Goal: Check status

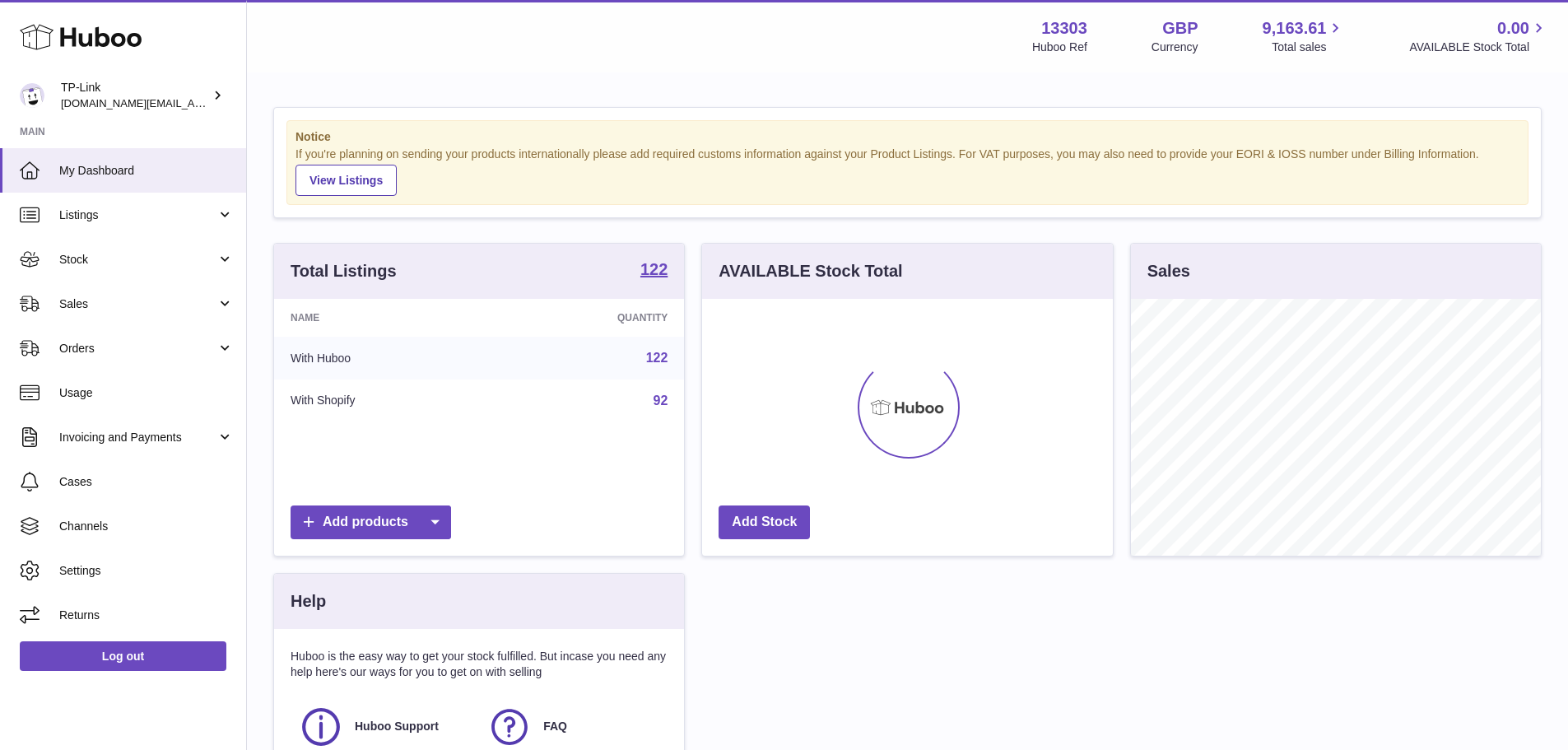
scroll to position [256, 411]
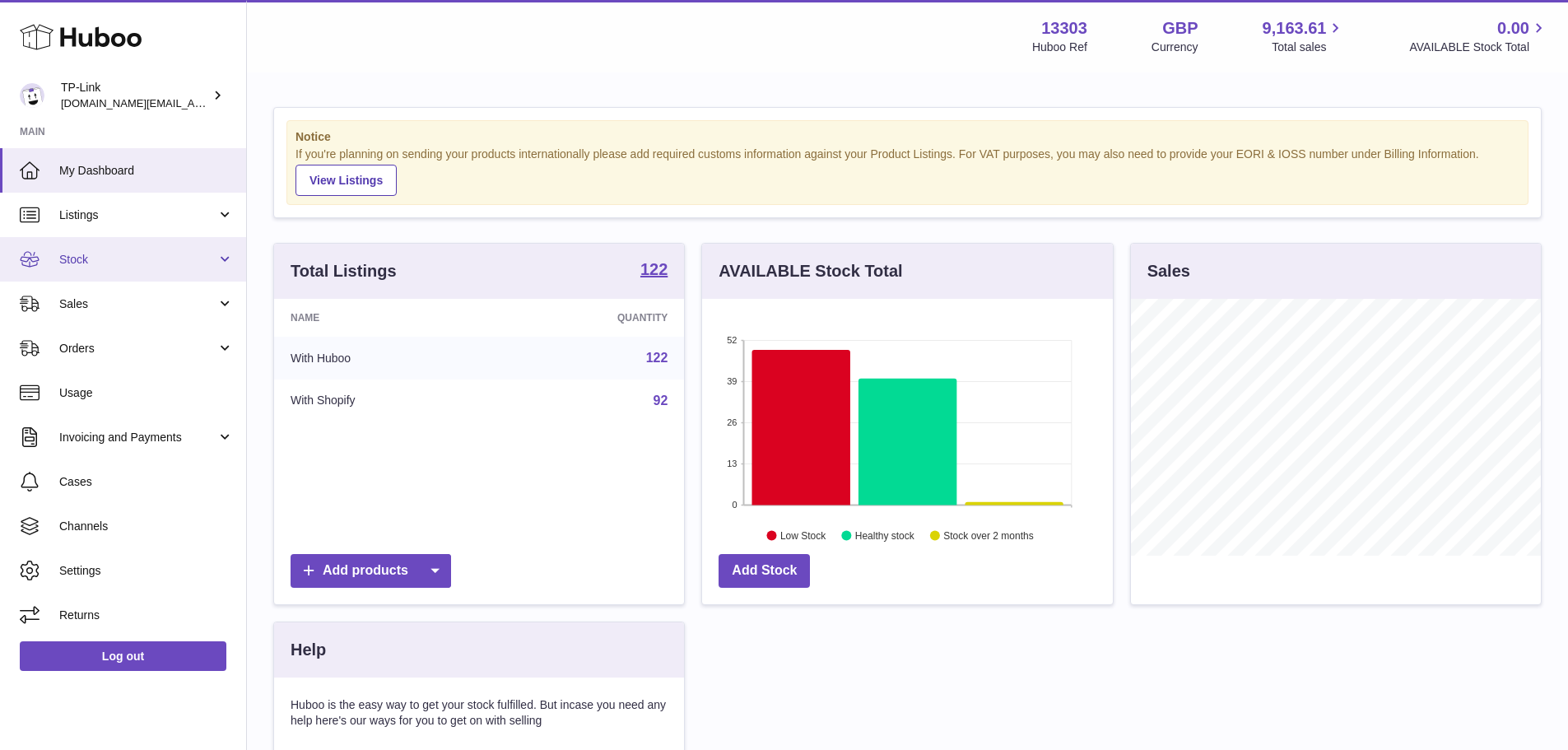
click at [125, 259] on span "Stock" at bounding box center [137, 259] width 157 height 15
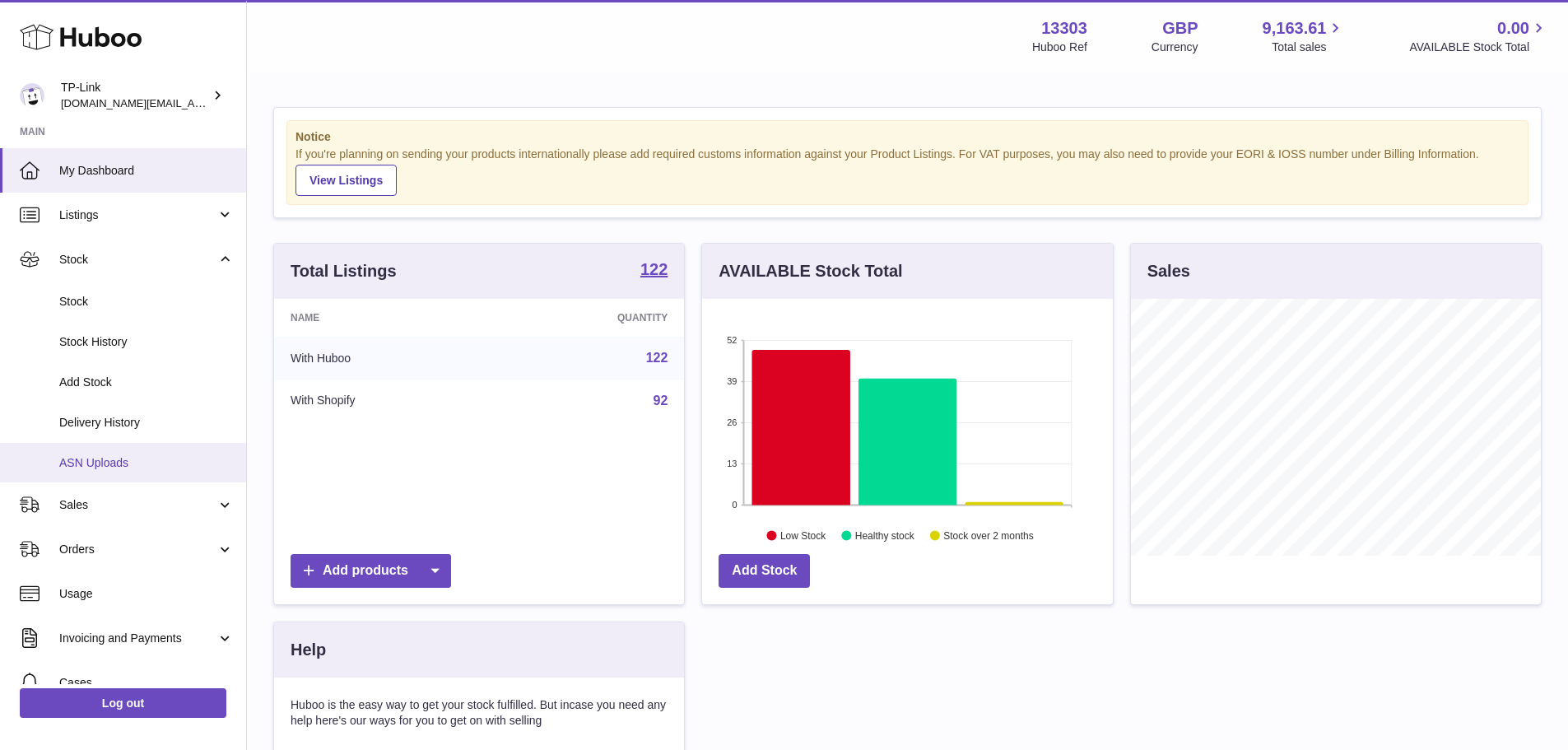
click at [119, 473] on link "ASN Uploads" at bounding box center [123, 463] width 246 height 40
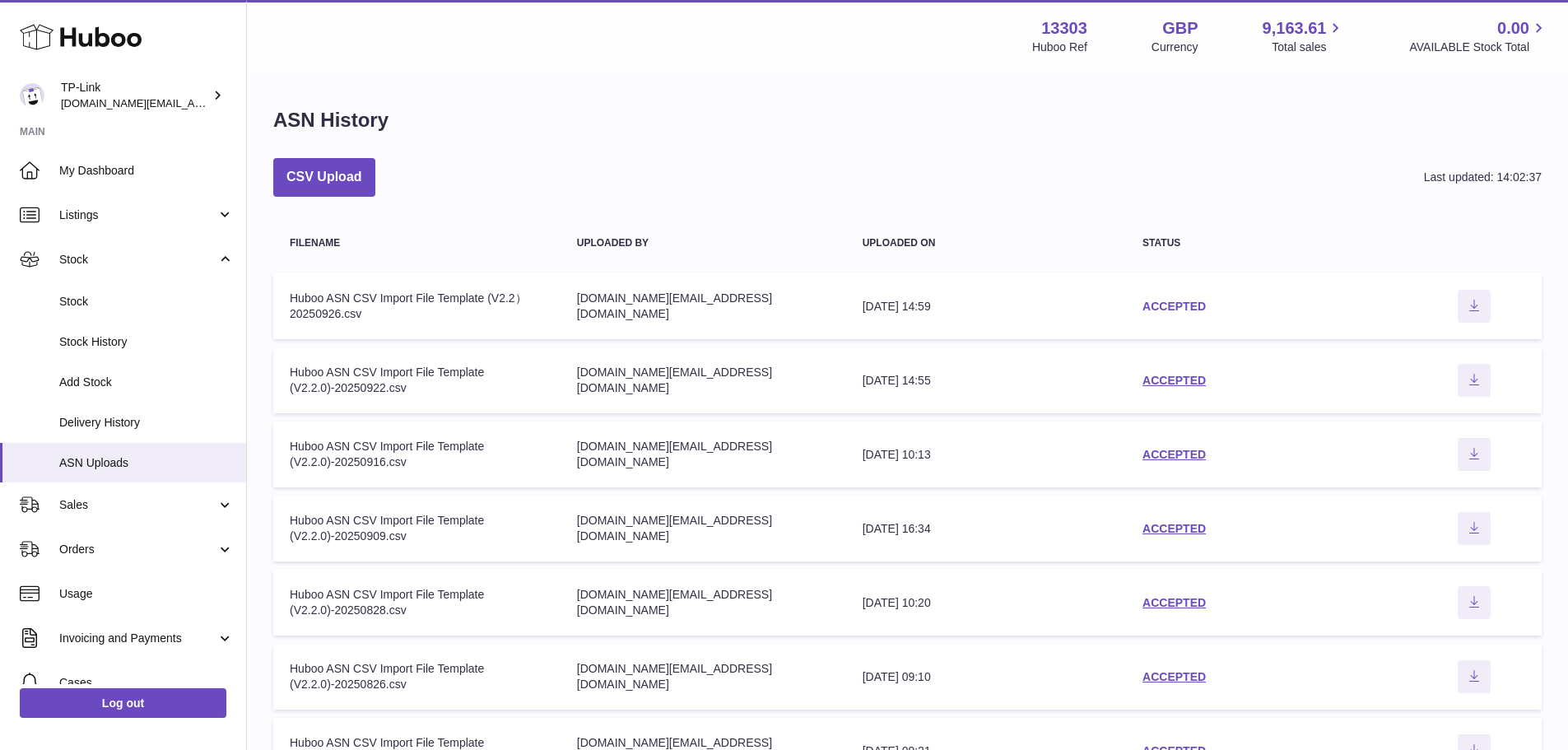
click at [1160, 299] on link "ACCEPTED" at bounding box center [1174, 305] width 64 height 13
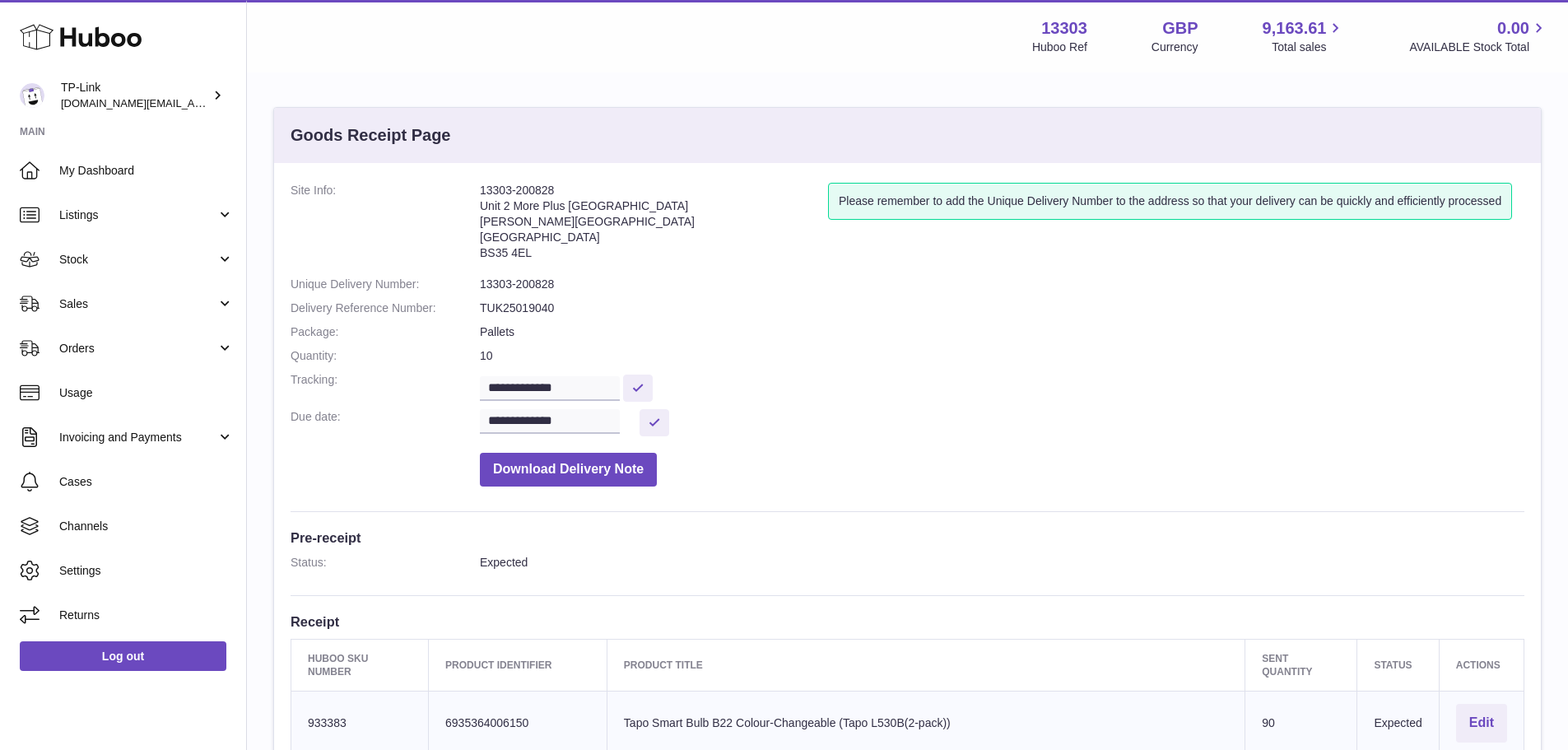
click at [889, 430] on dd "**********" at bounding box center [1002, 423] width 1045 height 27
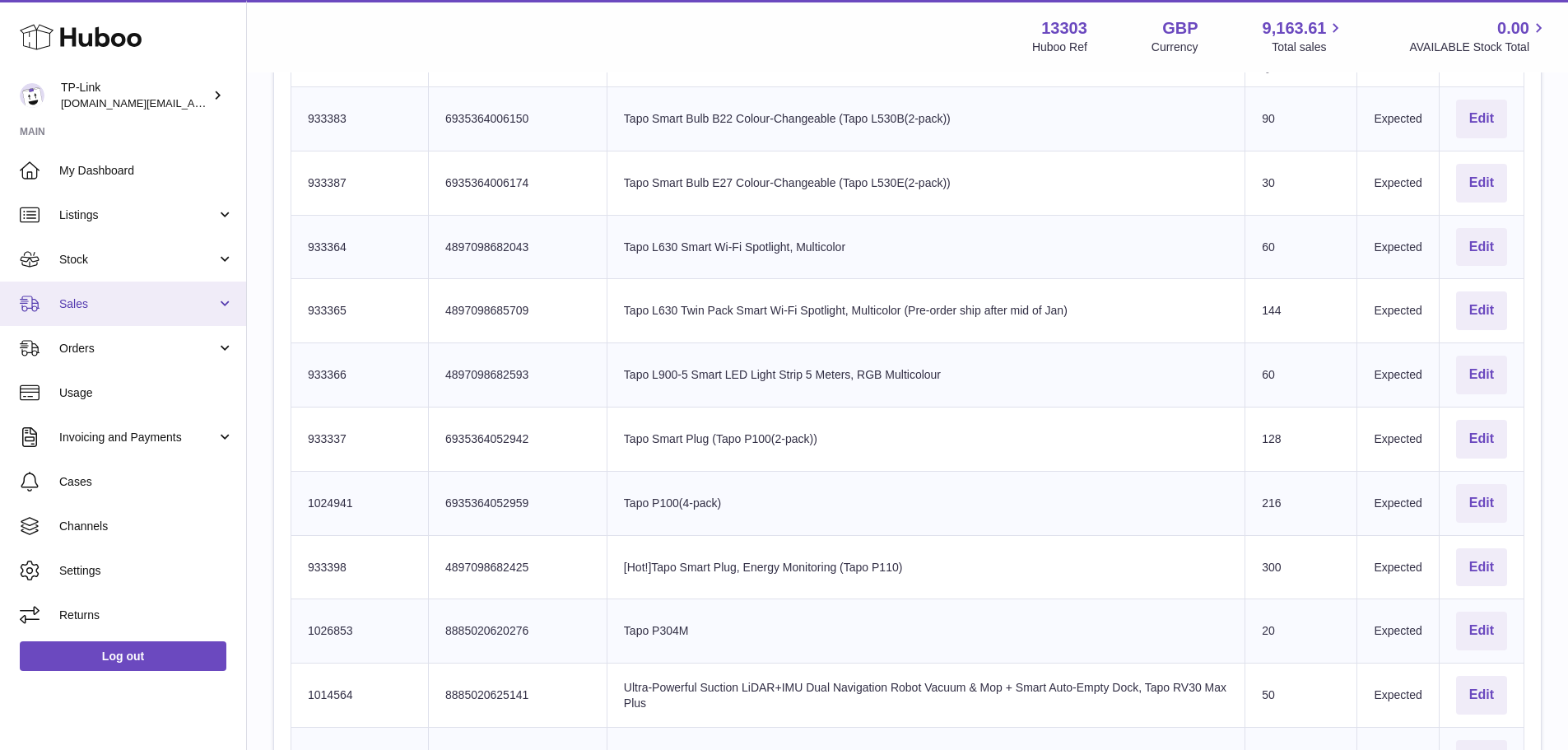
scroll to position [576, 0]
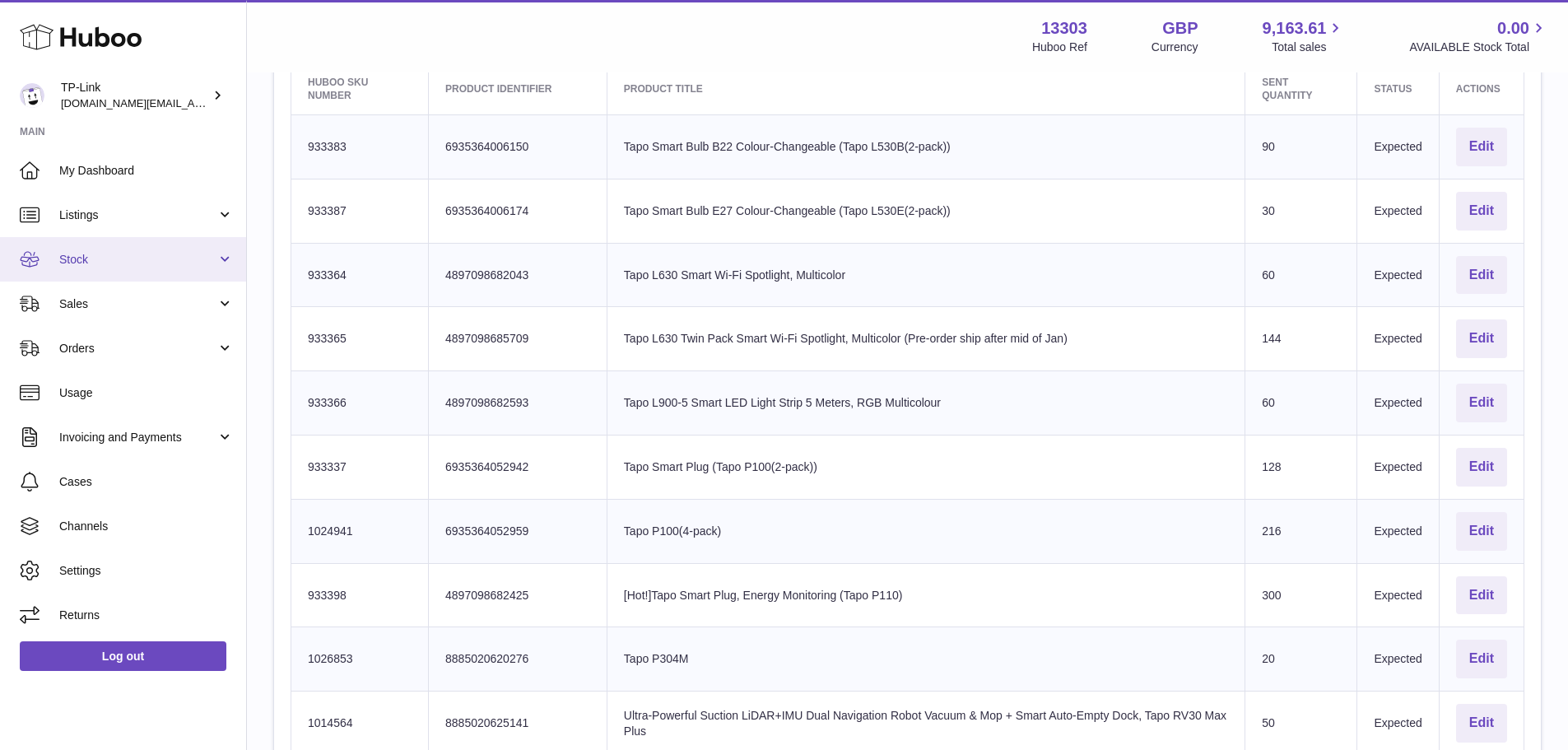
click at [146, 255] on span "Stock" at bounding box center [137, 259] width 157 height 15
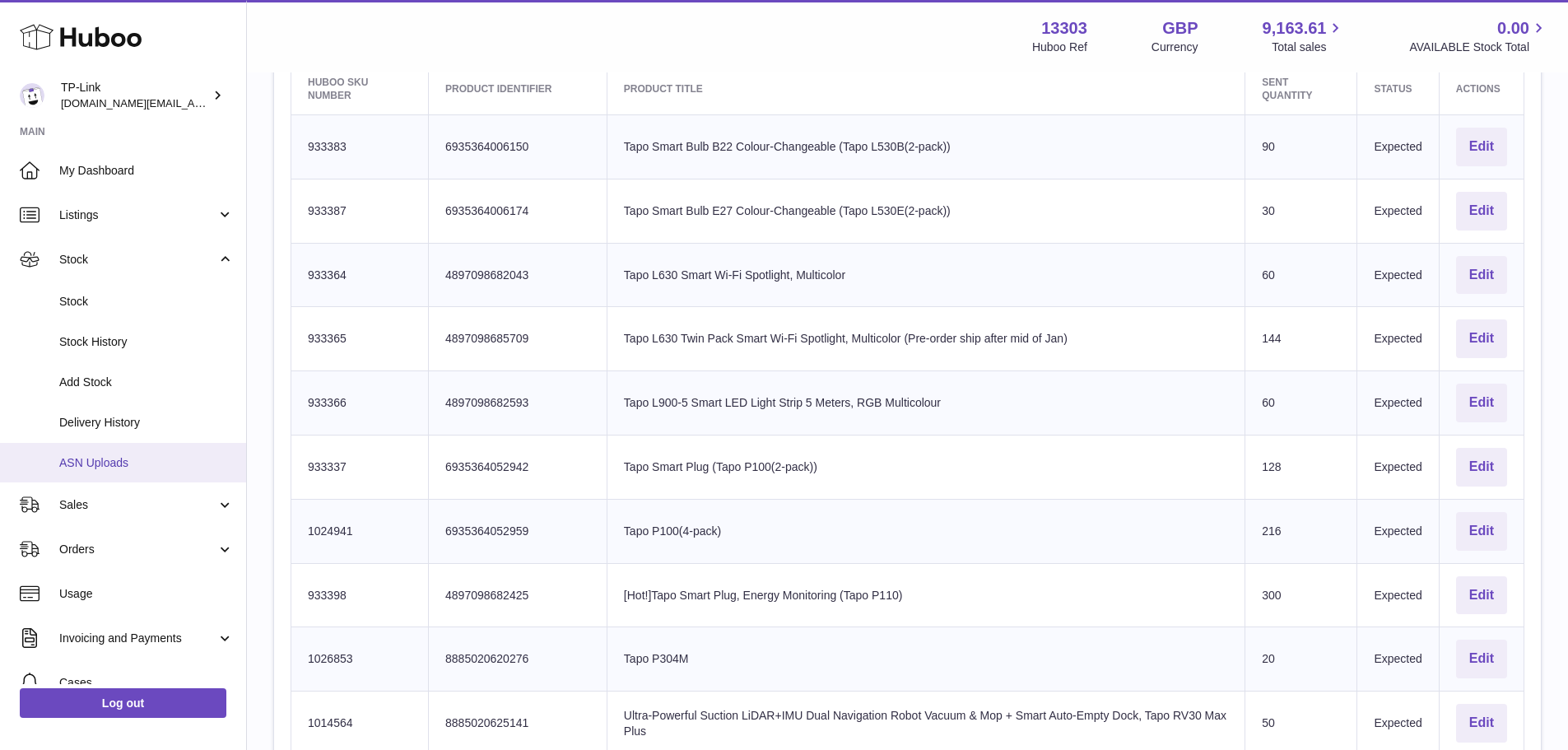
click at [116, 474] on link "ASN Uploads" at bounding box center [123, 463] width 246 height 40
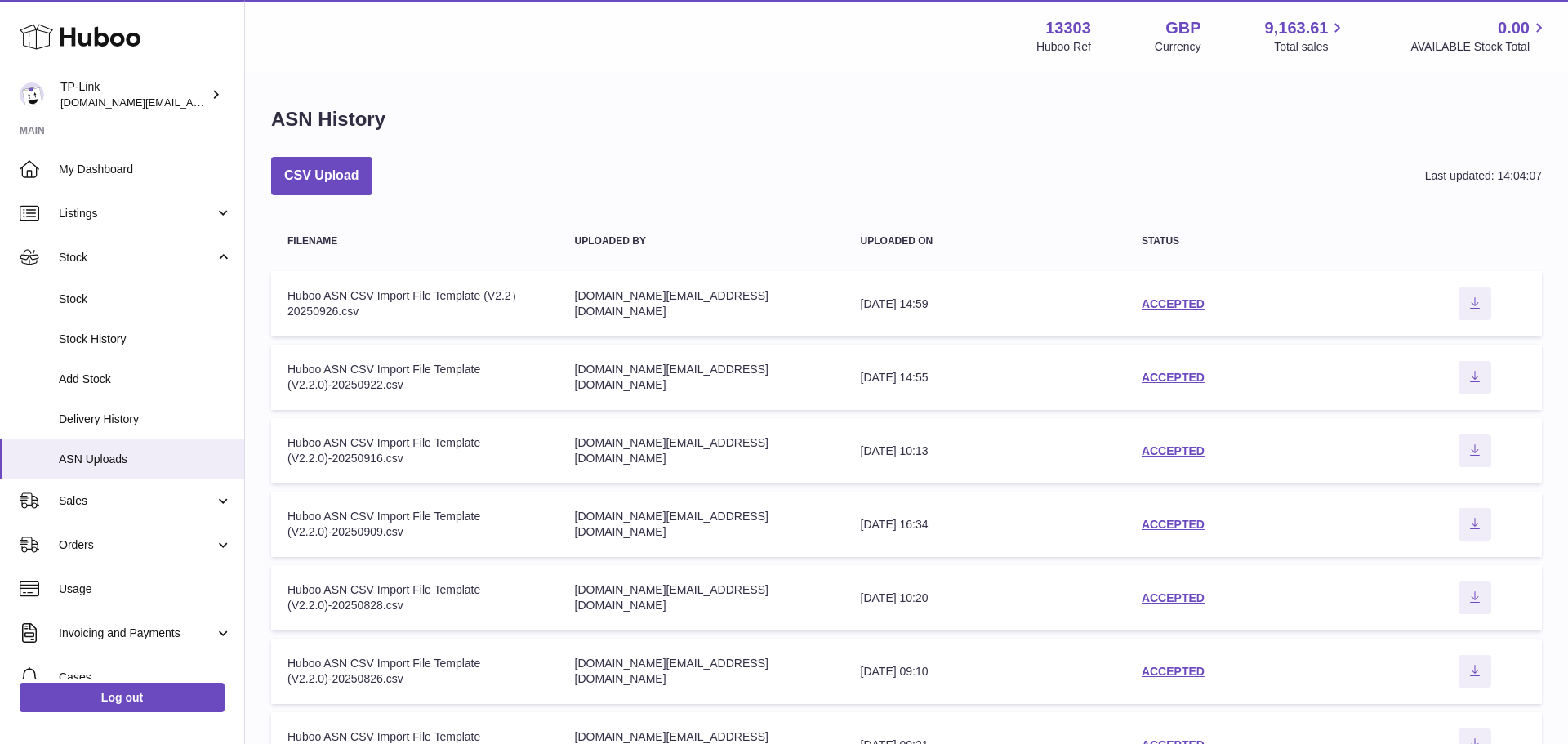
click at [143, 455] on ul "My Dashboard Listings Not with Huboo Listings with Huboo Bundles Stock Stock St…" at bounding box center [122, 489] width 244 height 684
drag, startPoint x: 788, startPoint y: 303, endPoint x: 1093, endPoint y: 308, distance: 305.0
click at [1093, 308] on tr "Filename Huboo ASN CSV Import File Template (V2.2）20250926.csv Uploaded by purc…" at bounding box center [899, 303] width 1259 height 65
click at [987, 309] on div "26th Sep 2025 14:59" at bounding box center [979, 304] width 245 height 15
click at [985, 317] on td "Uploaded on 26th Sep 2025 14:59" at bounding box center [978, 303] width 278 height 65
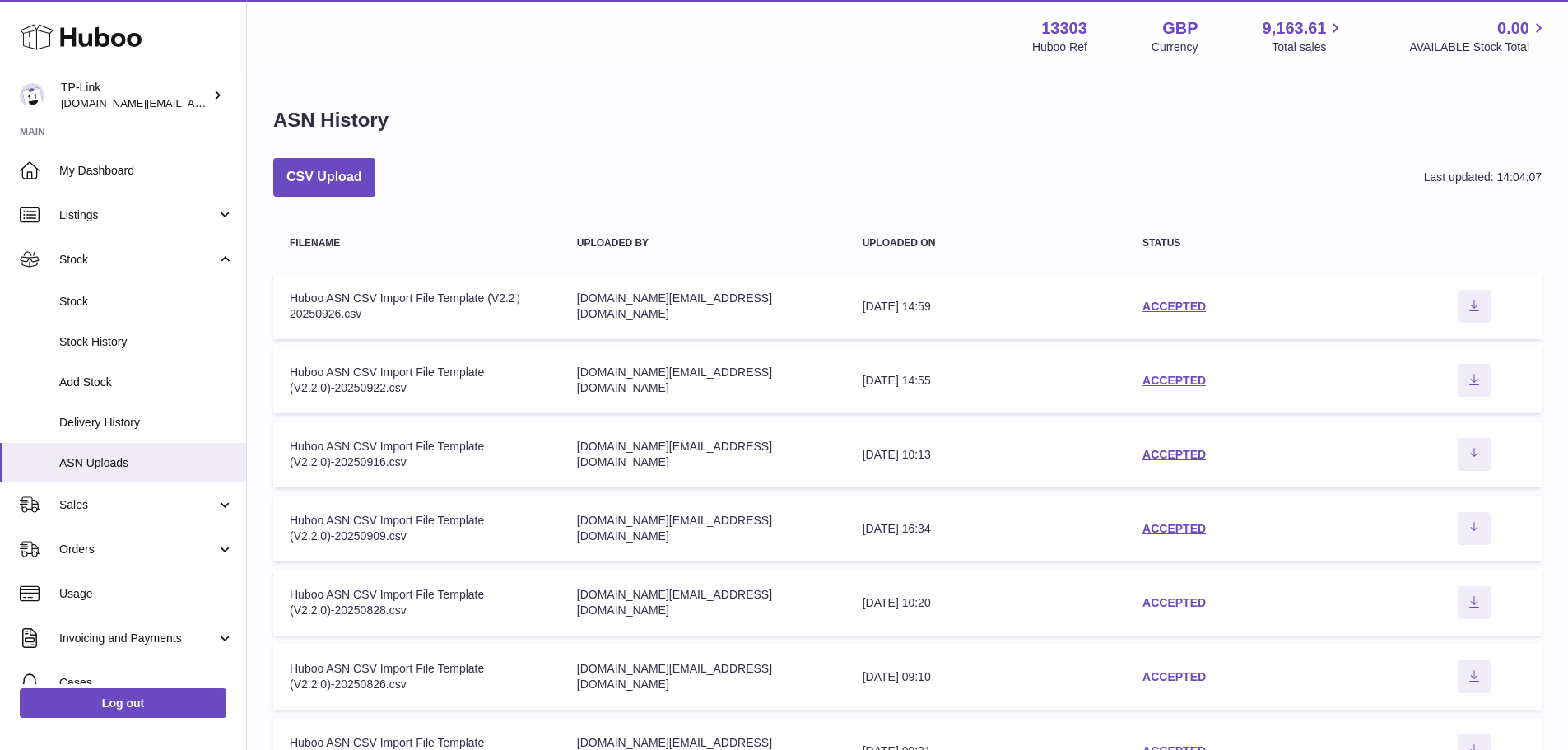
click at [1031, 393] on td "Uploaded on 22nd Sep 2025 14:55" at bounding box center [986, 380] width 280 height 65
click at [1169, 382] on link "ACCEPTED" at bounding box center [1174, 380] width 64 height 13
click at [1160, 304] on link "ACCEPTED" at bounding box center [1174, 305] width 64 height 13
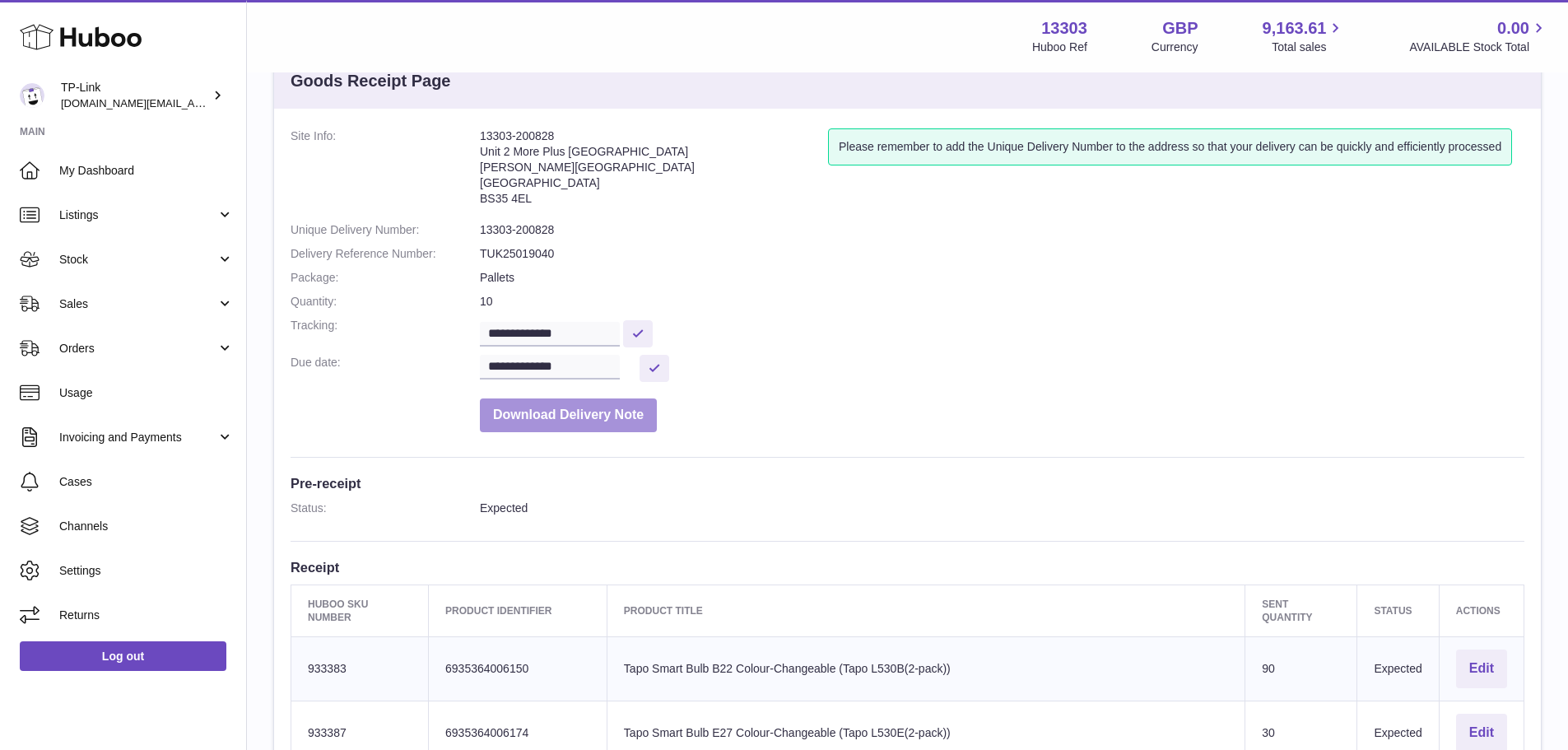
scroll to position [83, 0]
